Goal: Information Seeking & Learning: Stay updated

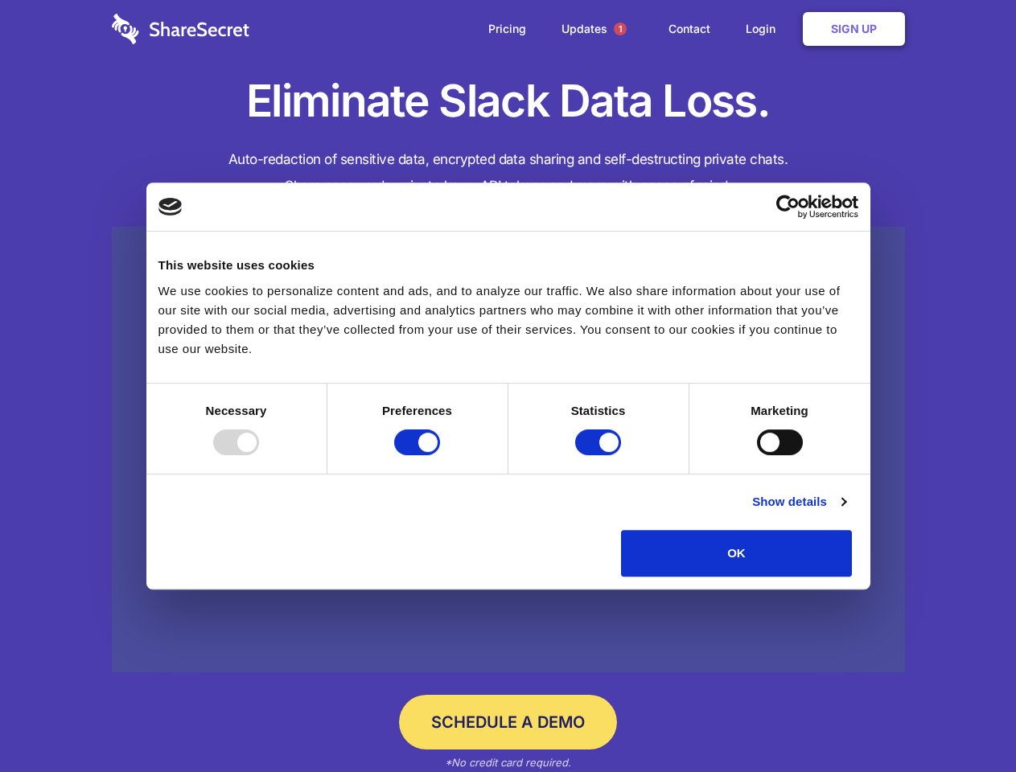
click at [259, 455] on div at bounding box center [236, 443] width 46 height 26
click at [440, 455] on input "Preferences" at bounding box center [417, 443] width 46 height 26
checkbox input "false"
click at [600, 455] on input "Statistics" at bounding box center [598, 443] width 46 height 26
checkbox input "false"
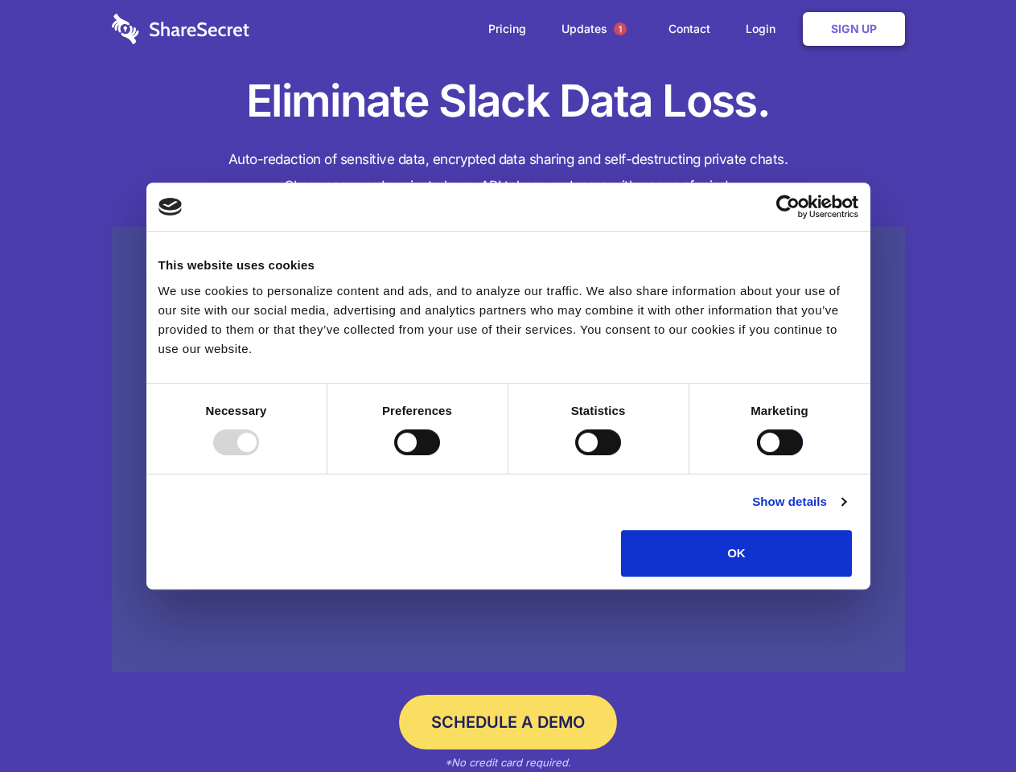
click at [757, 455] on input "Marketing" at bounding box center [780, 443] width 46 height 26
checkbox input "true"
click at [845, 512] on link "Show details" at bounding box center [798, 501] width 93 height 19
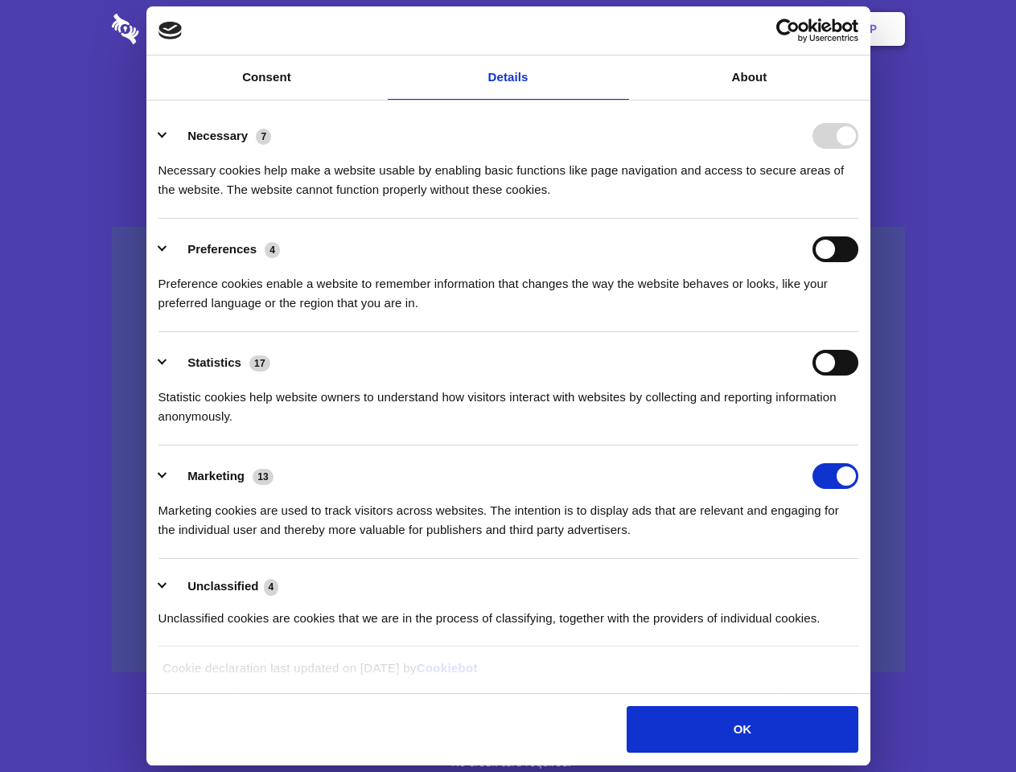
click at [858, 219] on li "Necessary 7 Necessary cookies help make a website usable by enabling basic func…" at bounding box center [508, 161] width 700 height 113
click at [619, 29] on span "1" at bounding box center [620, 29] width 13 height 13
